Goal: Task Accomplishment & Management: Manage account settings

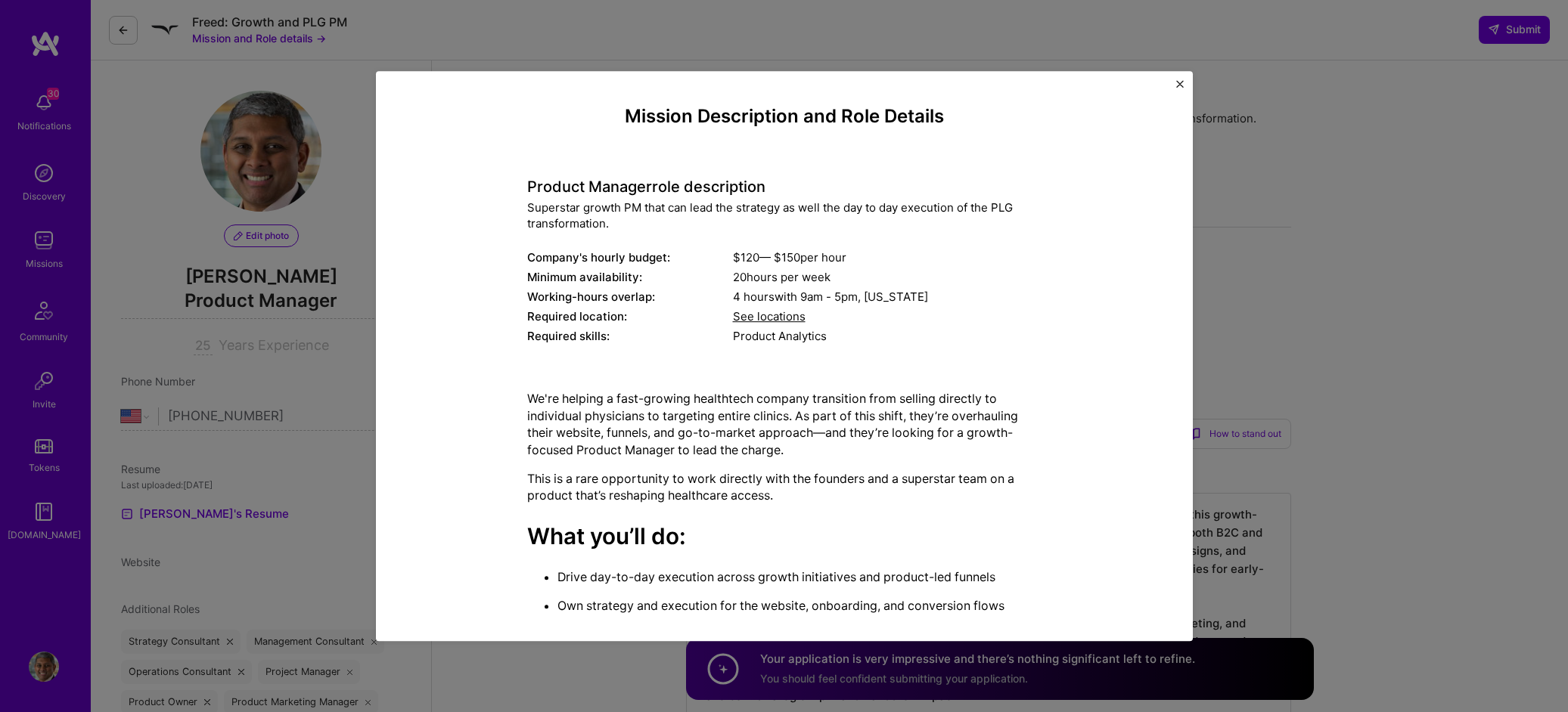
select select "US"
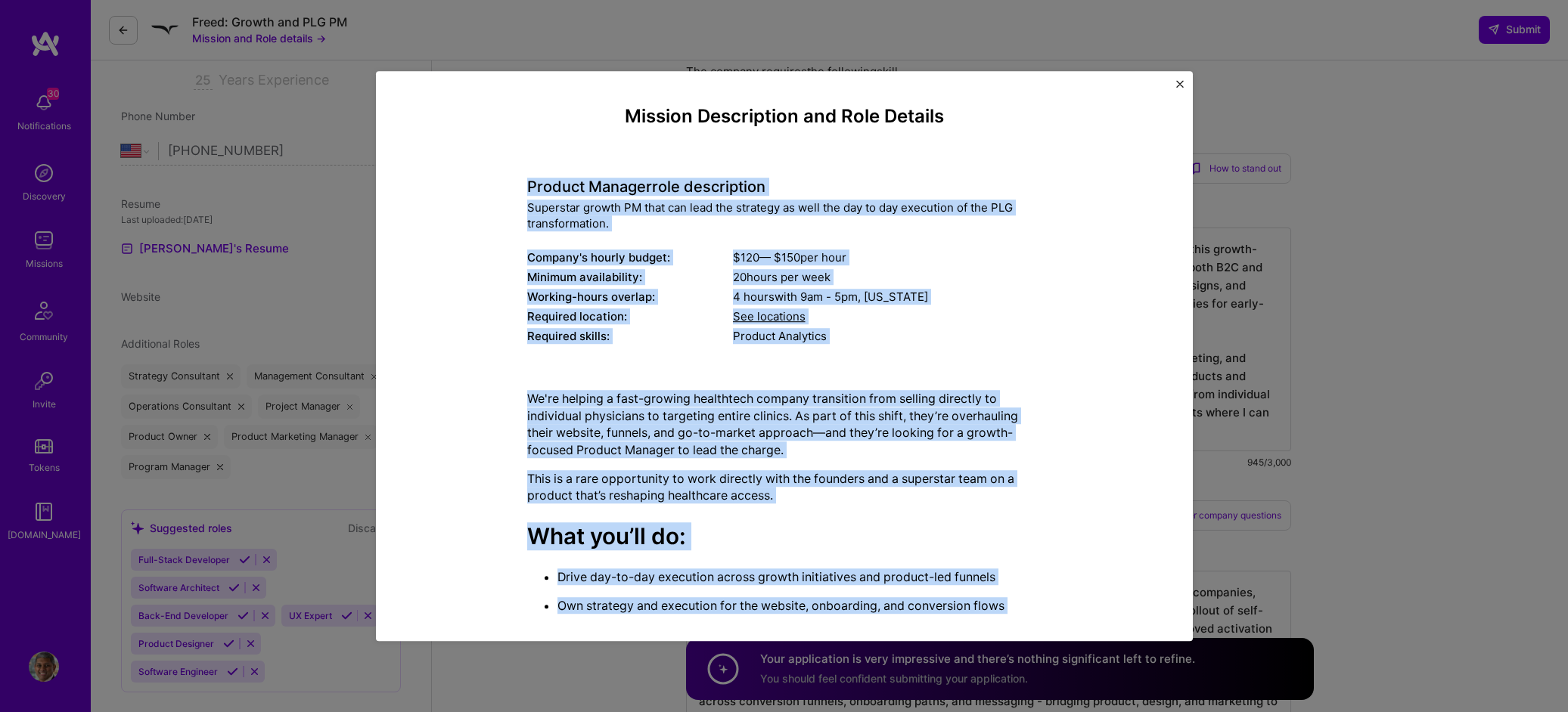
click at [1442, 122] on div "Mission Description and Role Details Product Manager role description Superstar…" at bounding box center [784, 356] width 1568 height 712
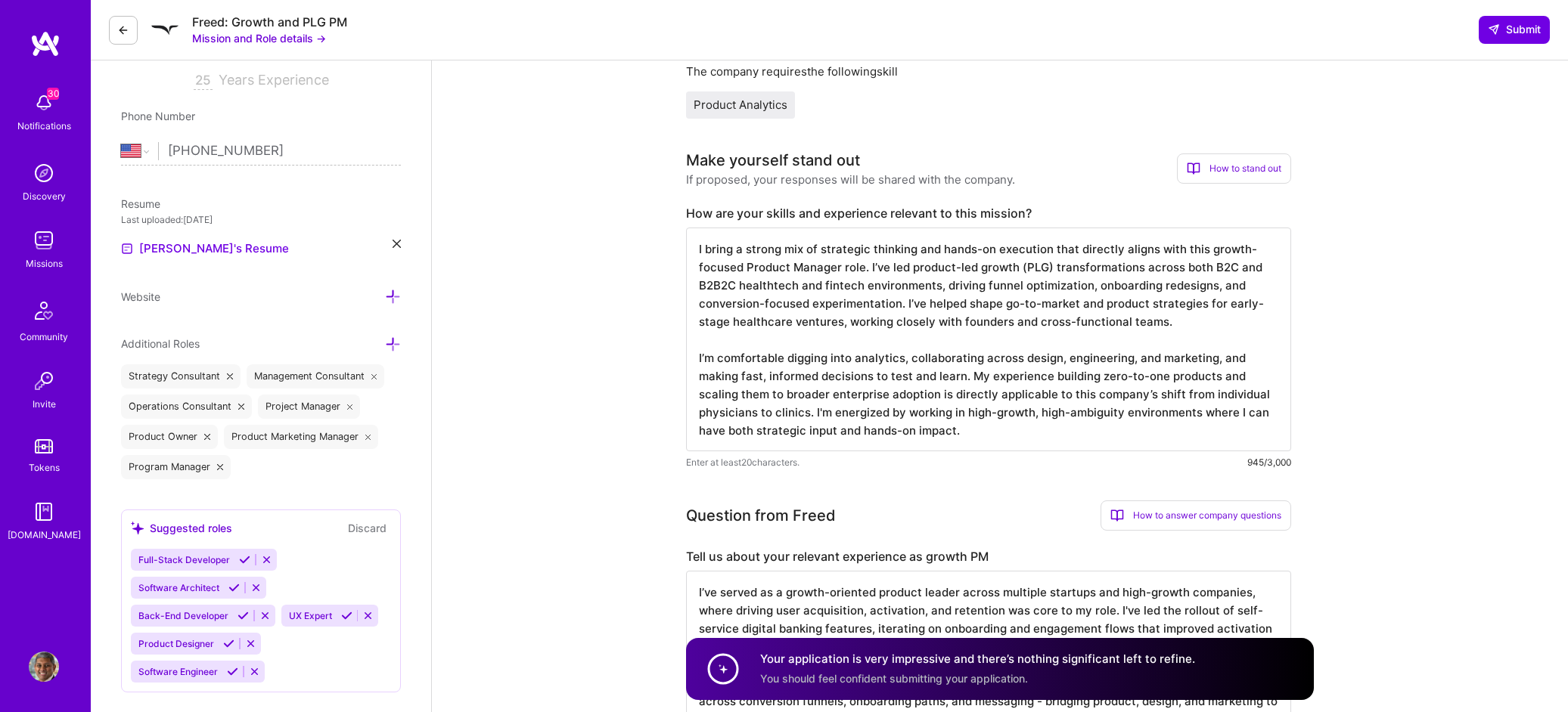
scroll to position [265, 0]
click at [50, 48] on img at bounding box center [46, 44] width 31 height 28
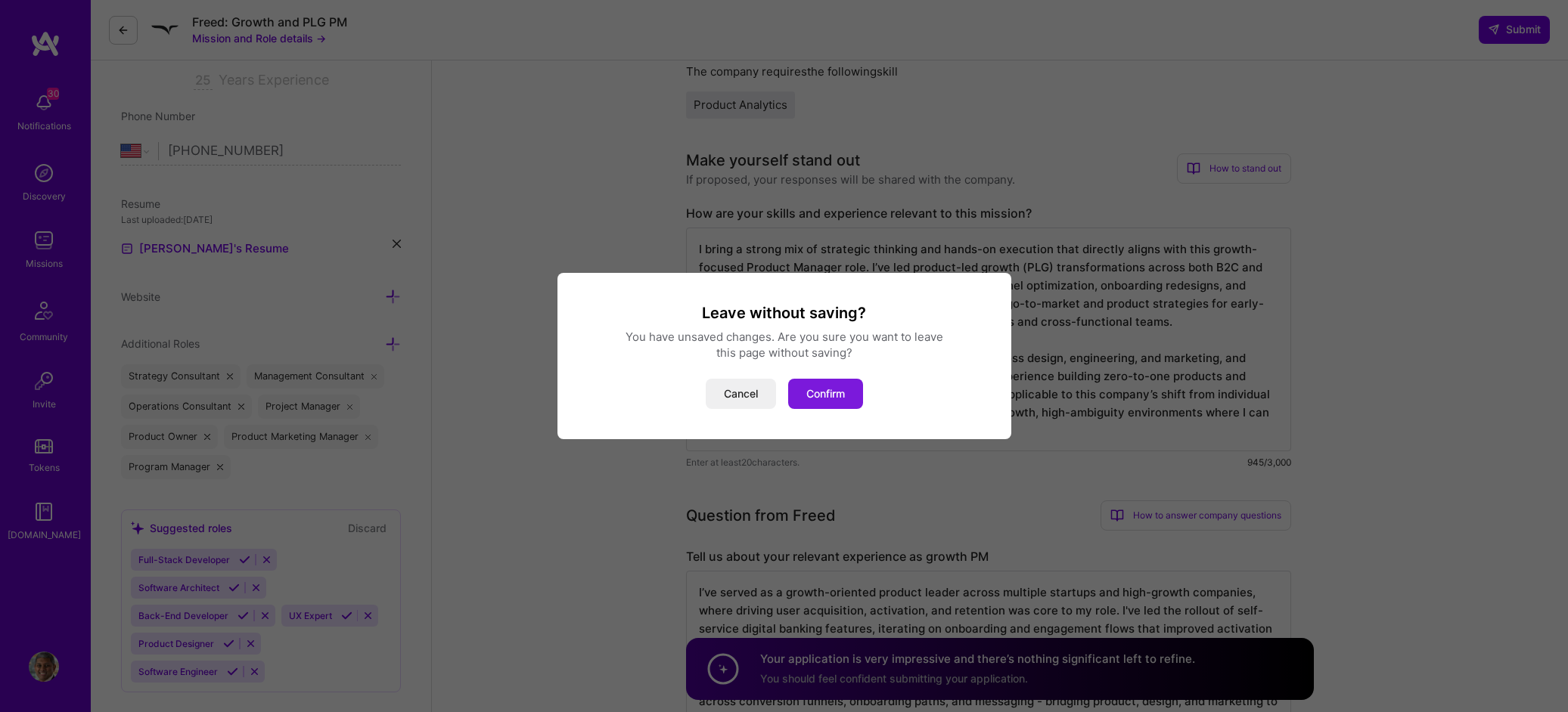
click at [813, 395] on button "Confirm" at bounding box center [826, 394] width 75 height 31
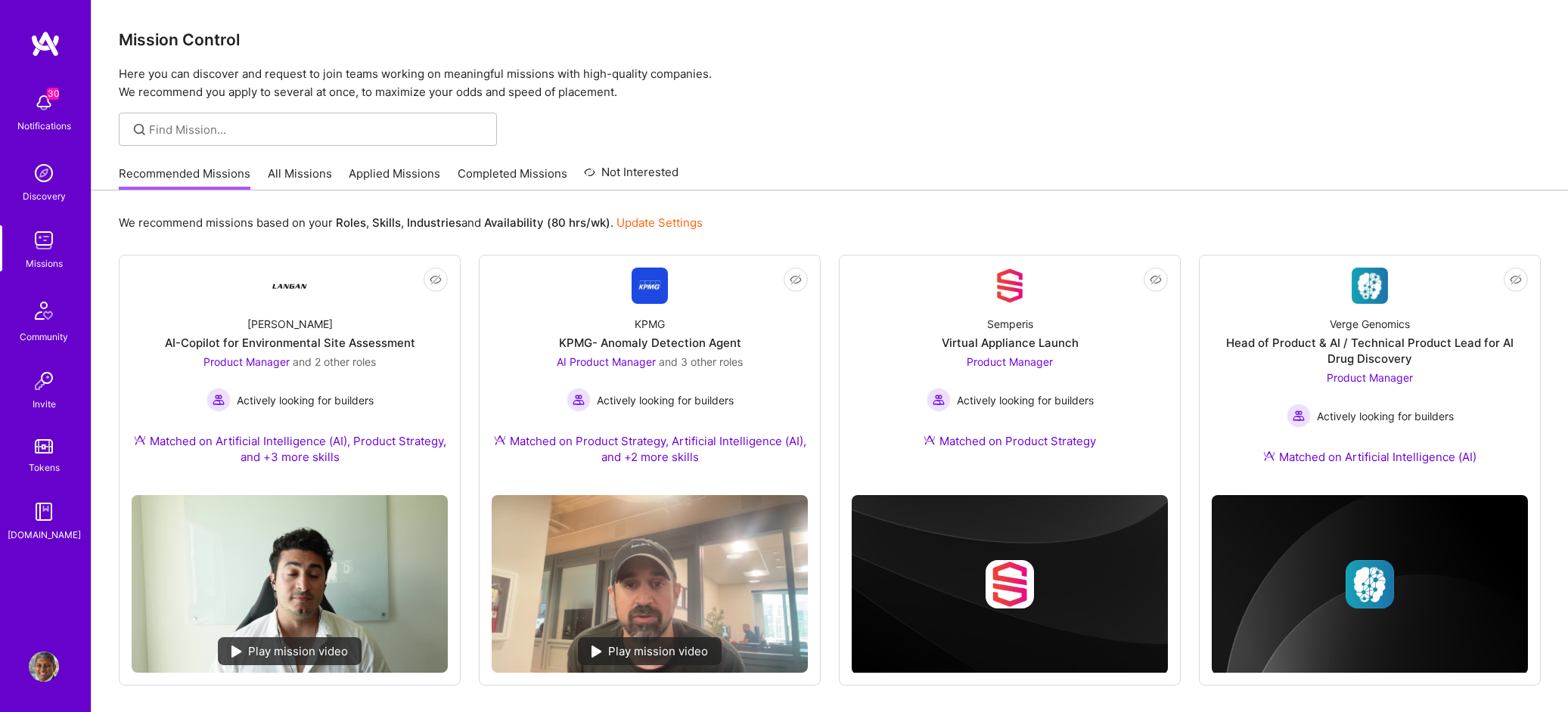
click at [48, 672] on img at bounding box center [44, 667] width 31 height 31
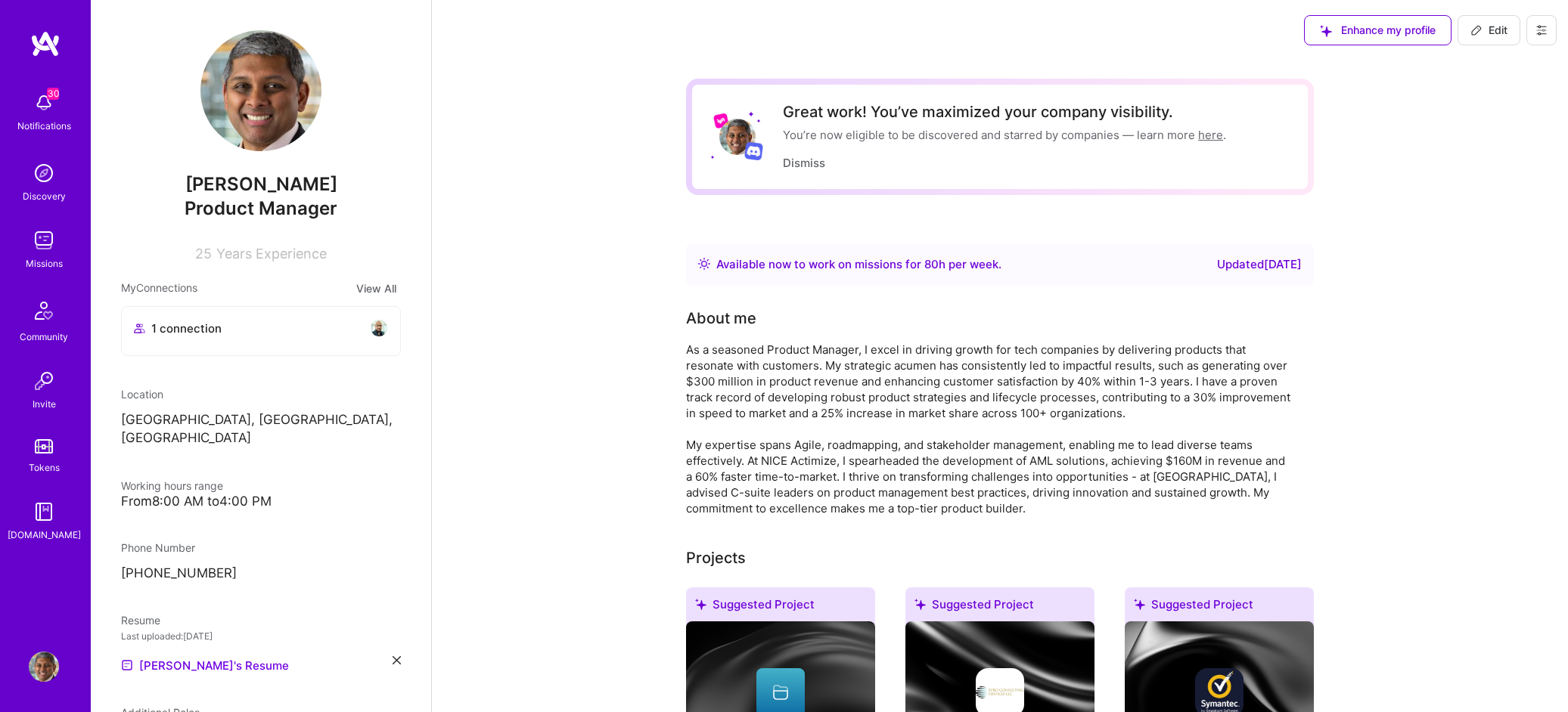
click at [1540, 33] on icon at bounding box center [1541, 30] width 9 height 9
click at [1502, 105] on button "Payment method" at bounding box center [1500, 103] width 114 height 39
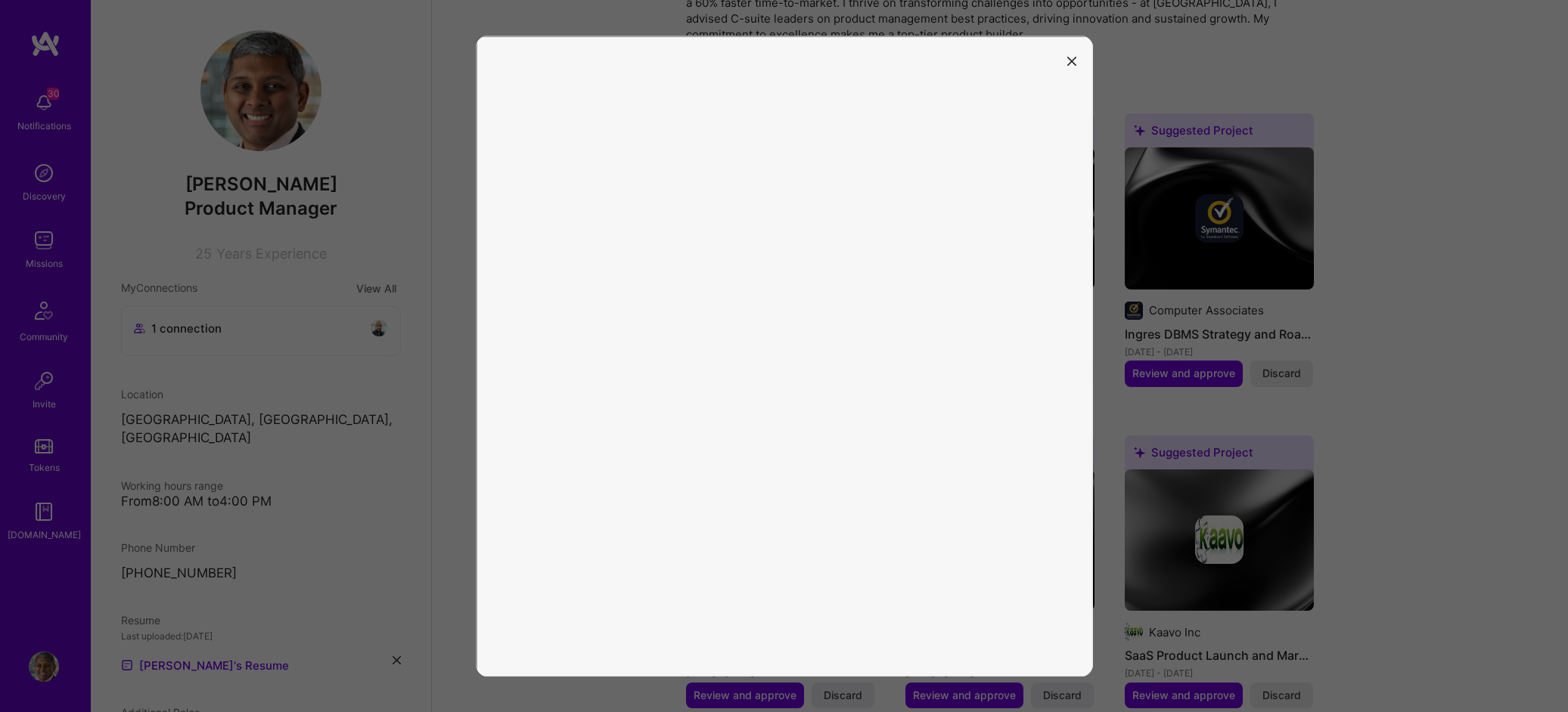
scroll to position [365, 0]
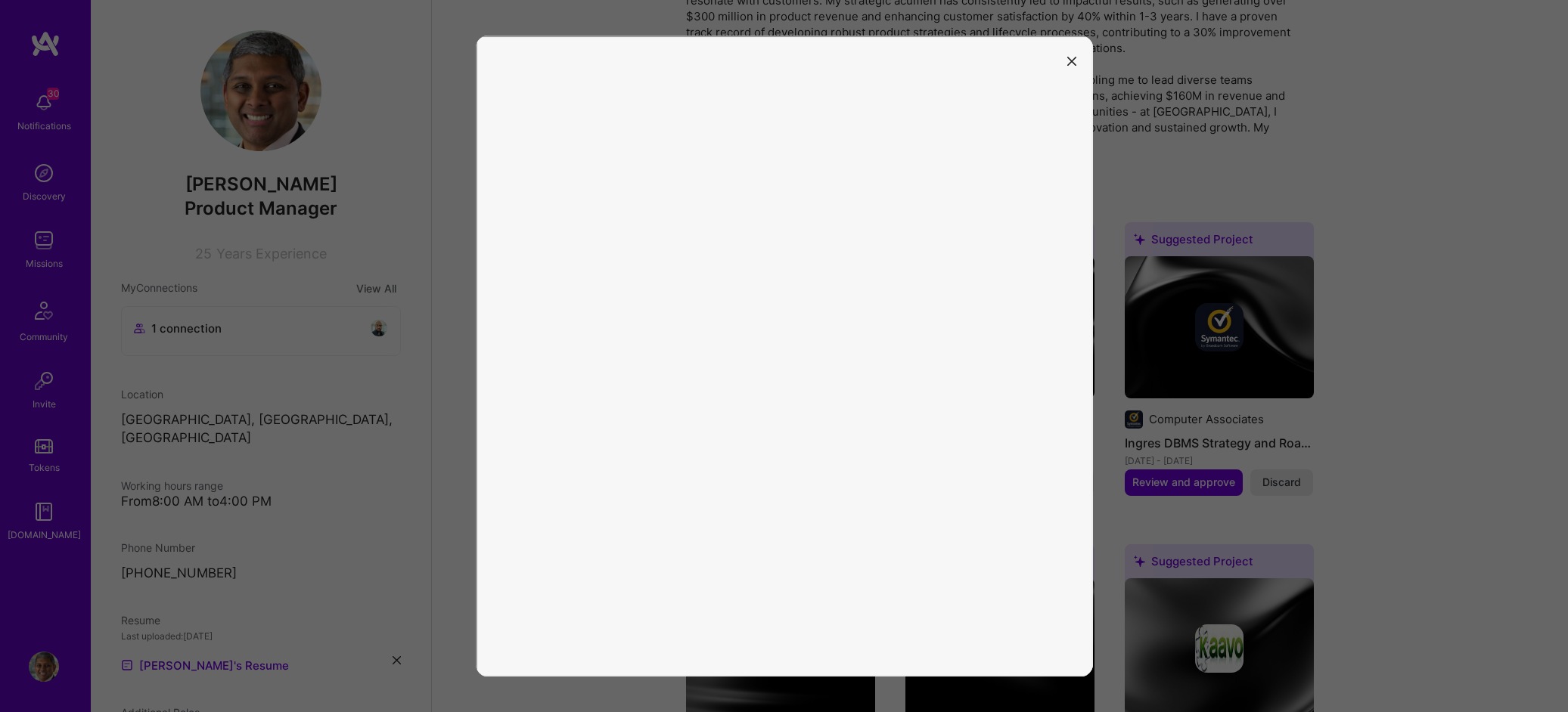
click at [1073, 59] on icon "modal" at bounding box center [1071, 60] width 9 height 9
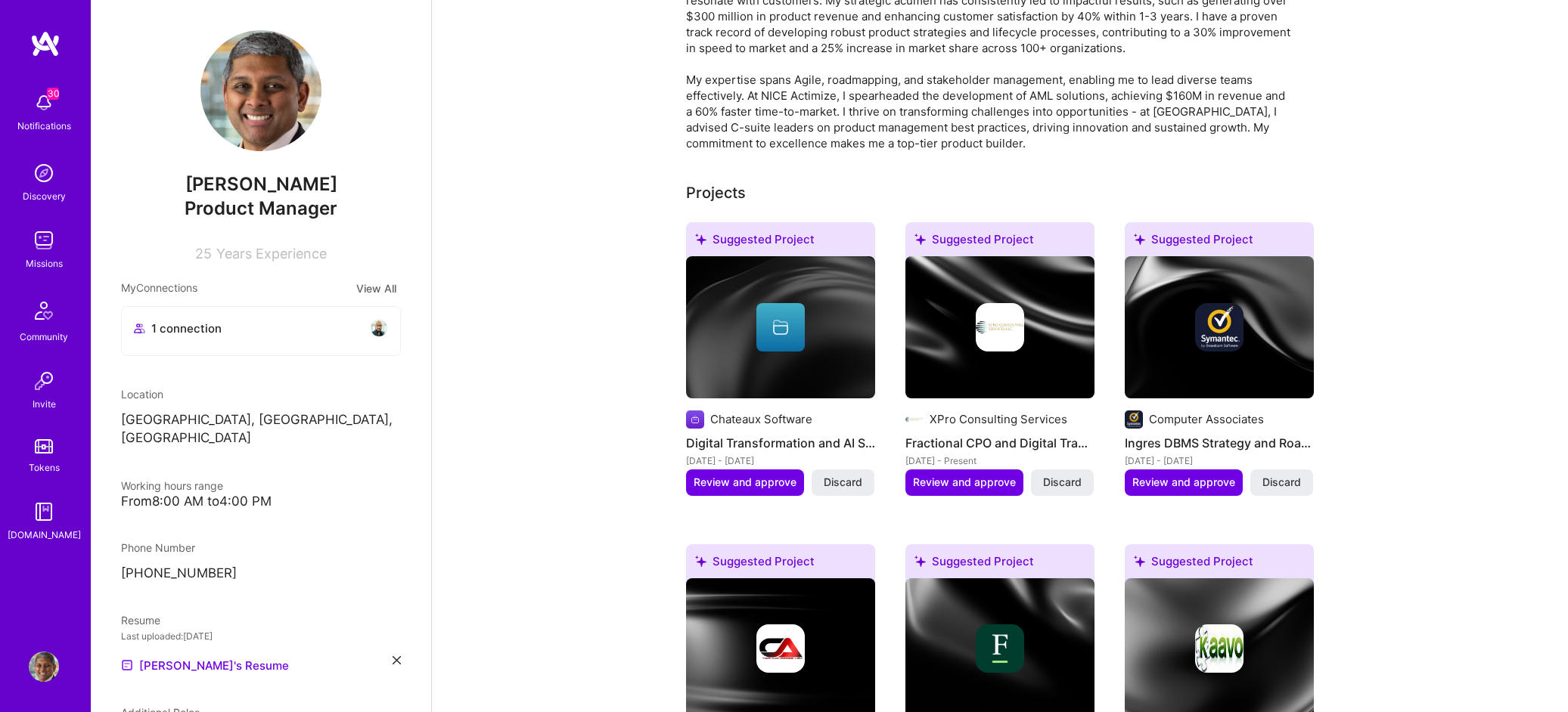
scroll to position [0, 0]
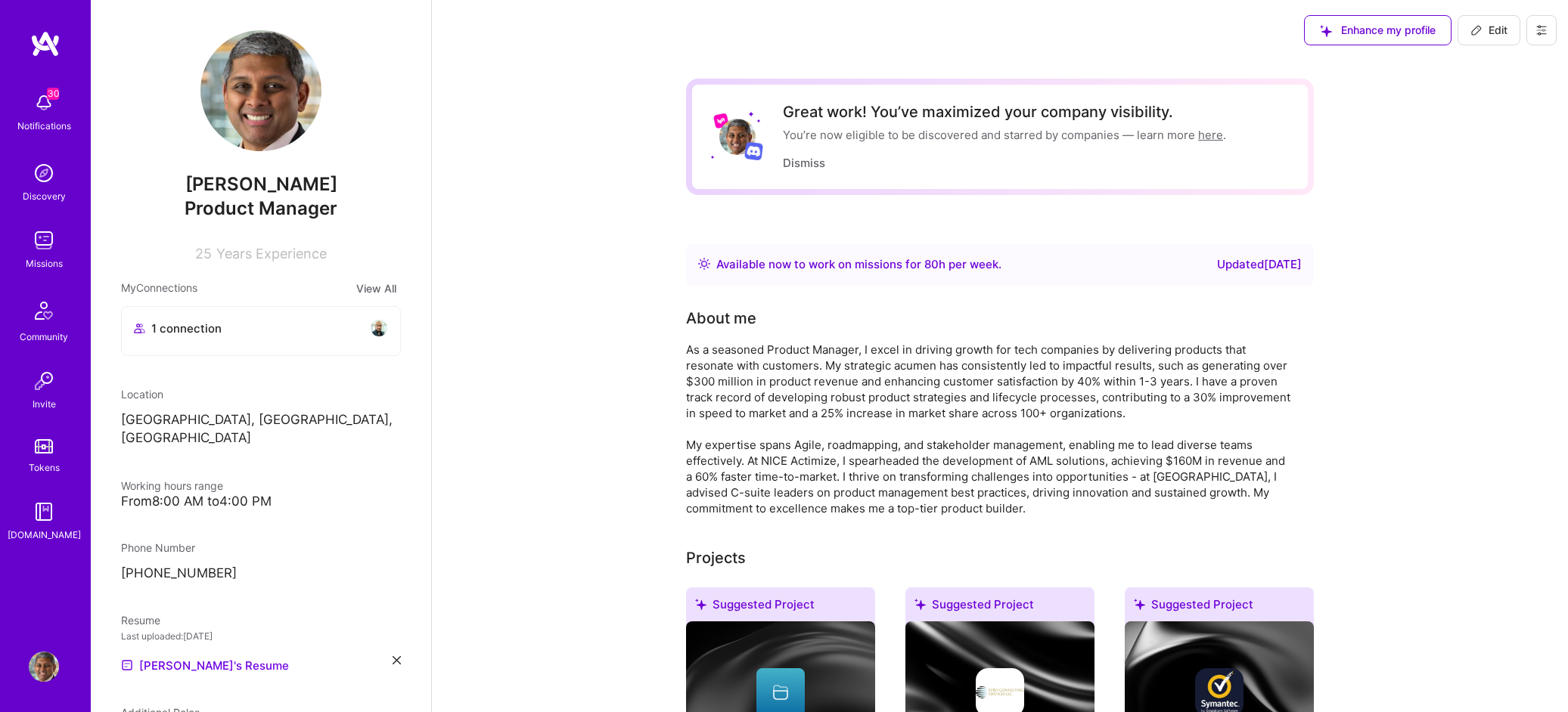
click at [1539, 34] on icon at bounding box center [1542, 30] width 12 height 12
click at [1506, 105] on button "Payment method" at bounding box center [1500, 103] width 114 height 39
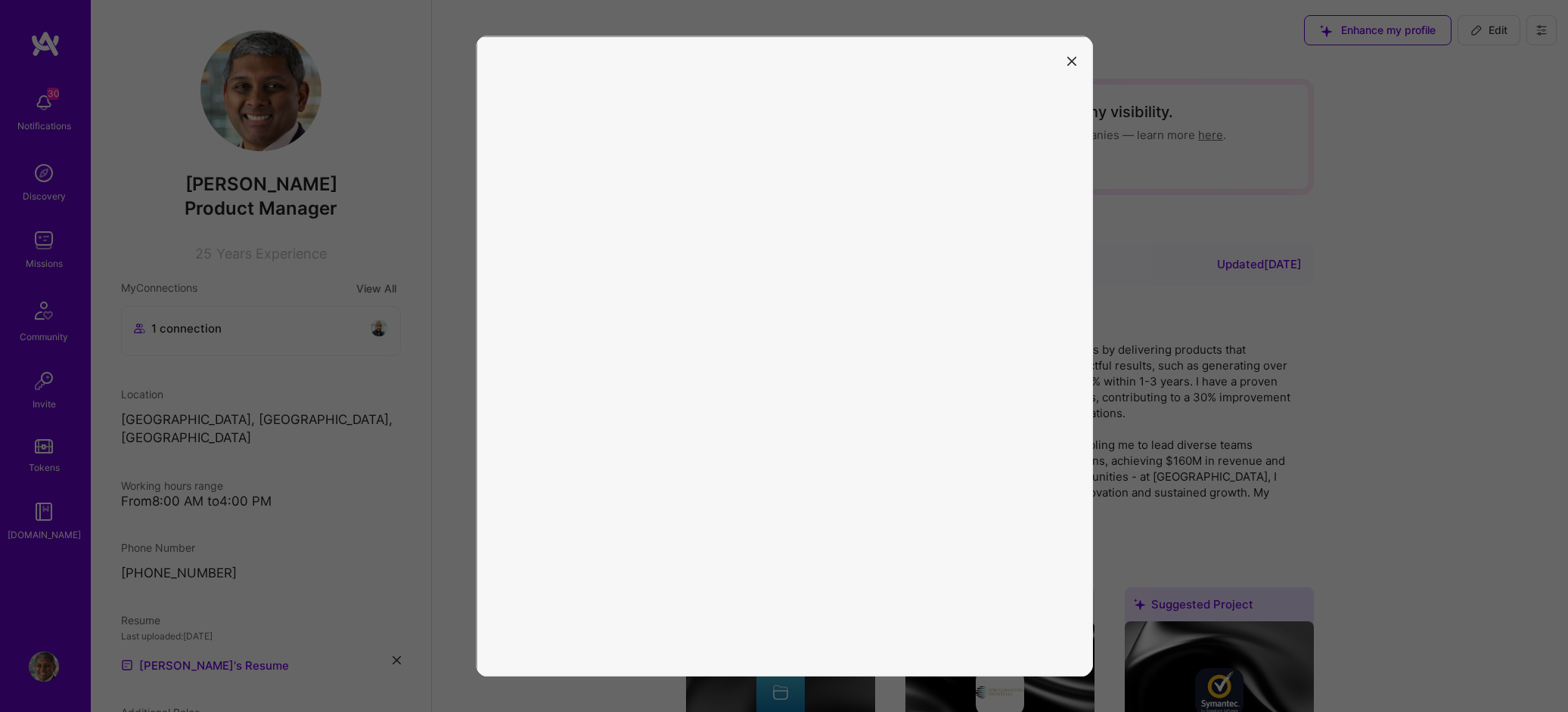
click at [1075, 61] on icon "modal" at bounding box center [1071, 60] width 9 height 9
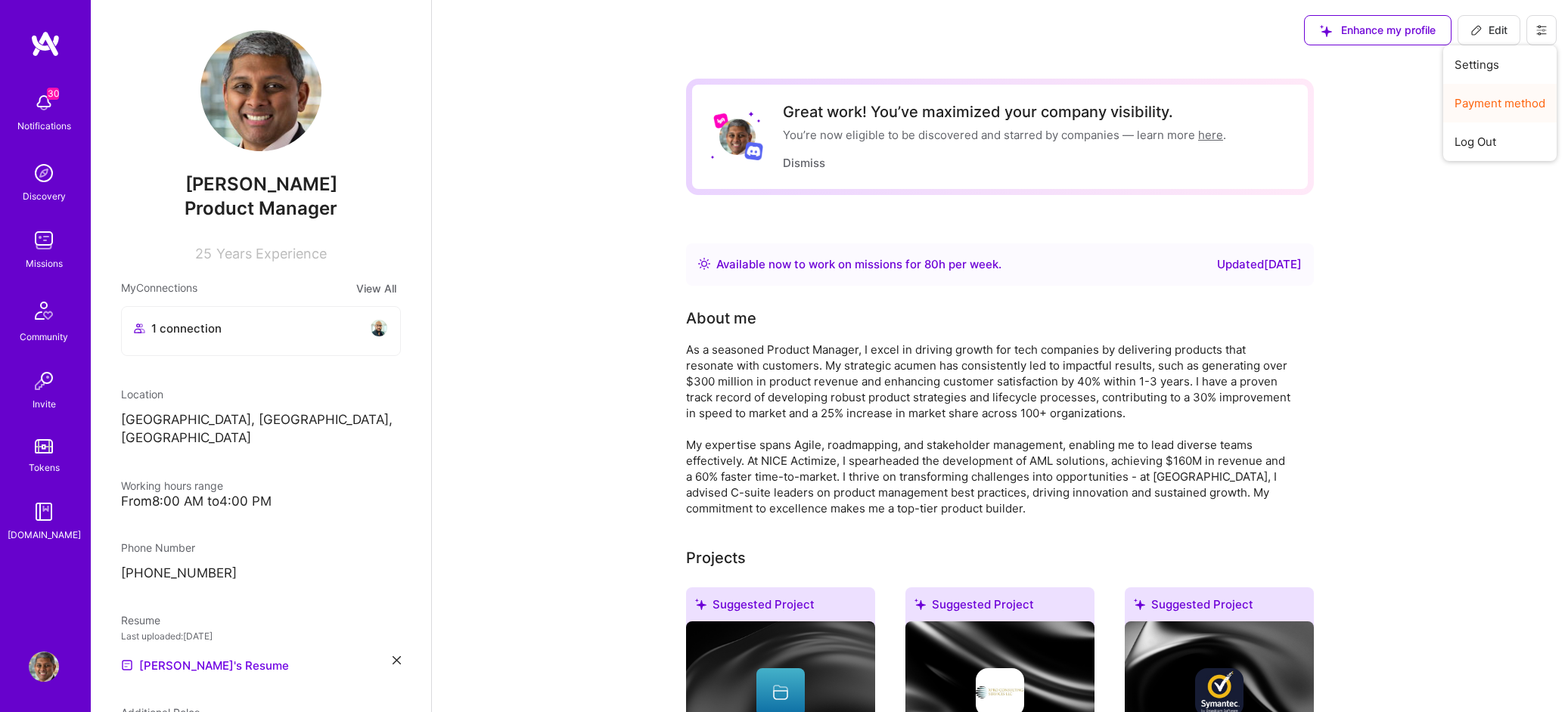
click at [1534, 108] on button "Payment method" at bounding box center [1500, 103] width 114 height 39
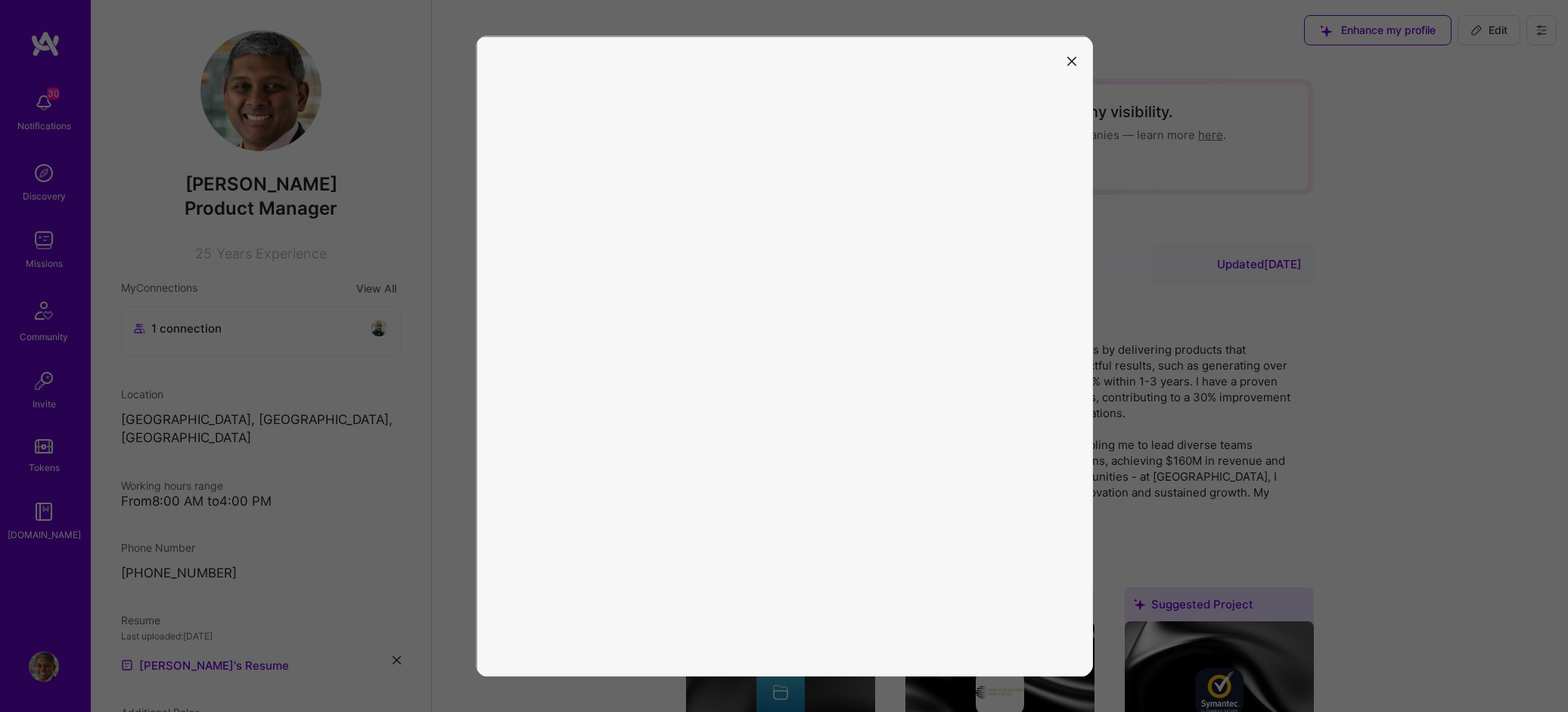
click at [1075, 61] on icon "modal" at bounding box center [1071, 60] width 9 height 9
